Goal: Download file/media

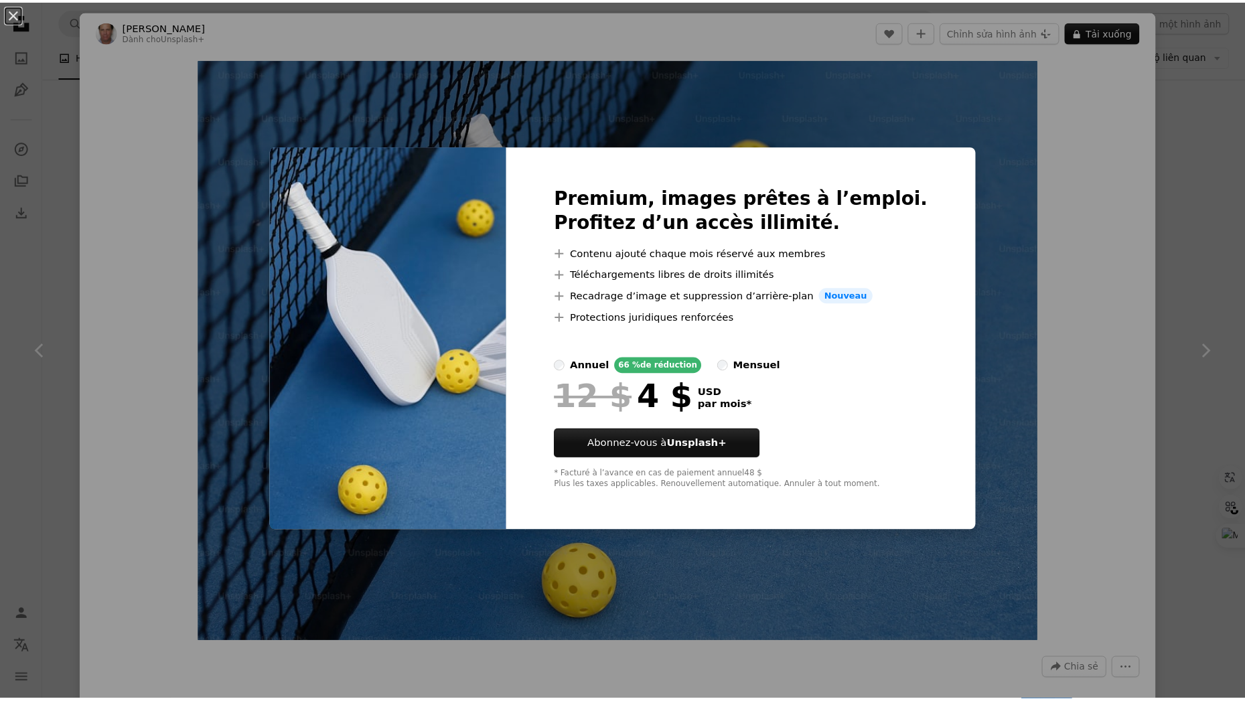
scroll to position [25985, 0]
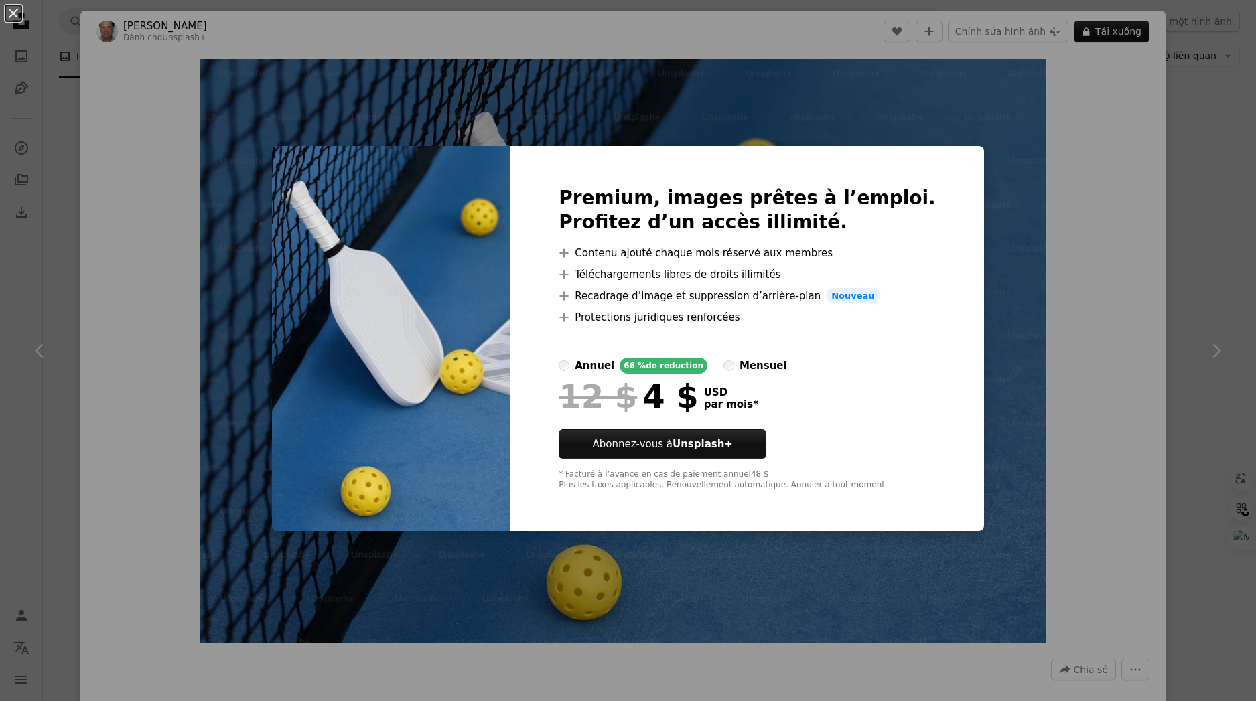
click at [1004, 283] on div "An X shape Premium, images prêtes à l’emploi. Profitez d’un accès illimité. A p…" at bounding box center [628, 350] width 1256 height 701
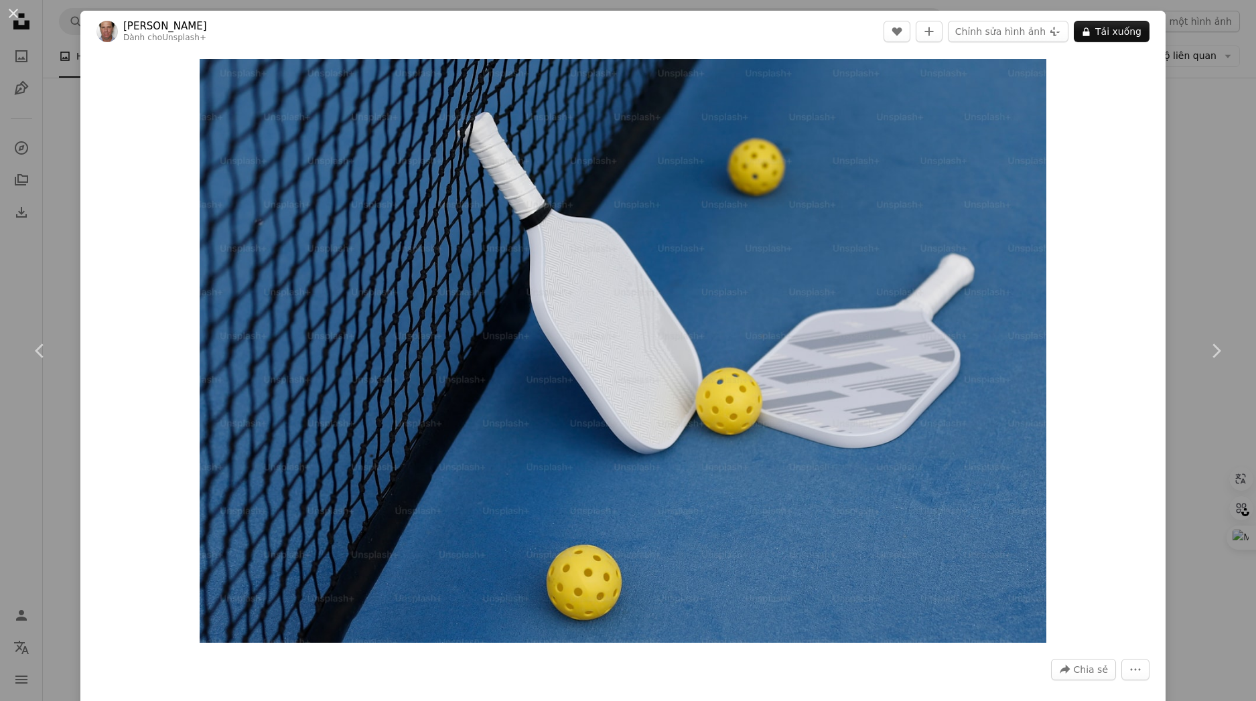
click at [1195, 128] on div "An X shape Chevron left Chevron right [PERSON_NAME] cho Unsplash+ A heart A plu…" at bounding box center [628, 350] width 1256 height 701
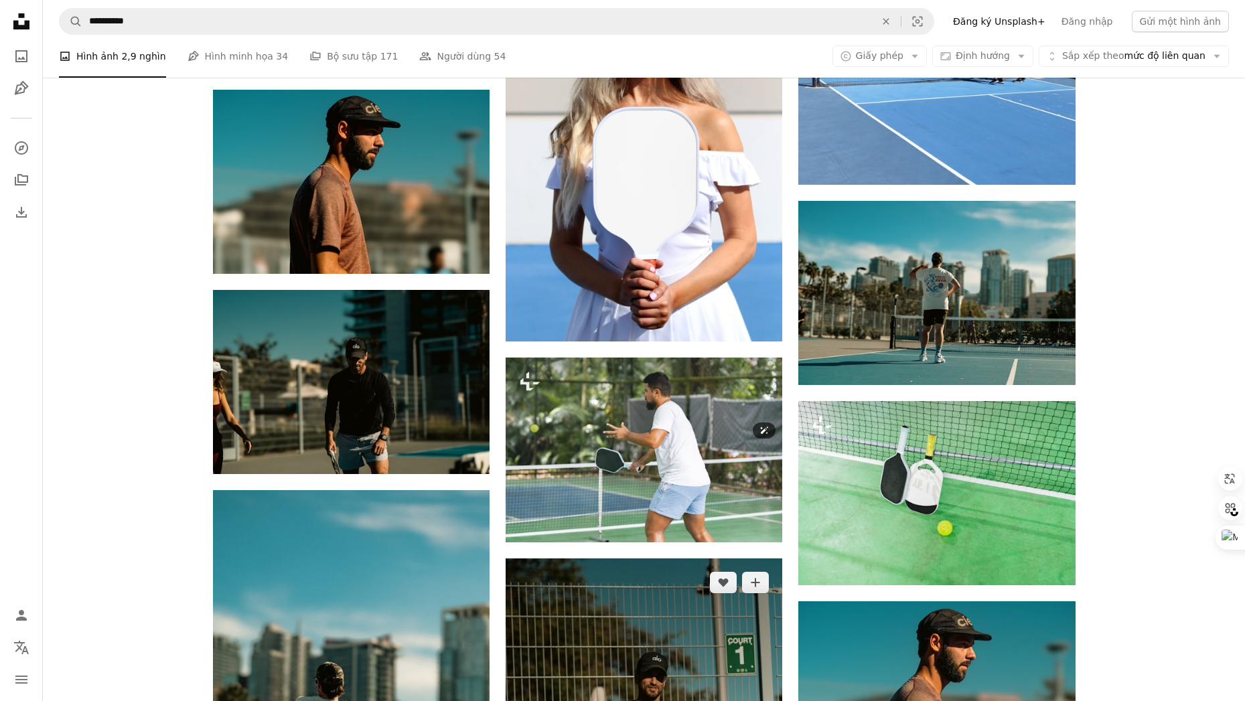
scroll to position [26855, 0]
